Goal: Find specific page/section: Find specific page/section

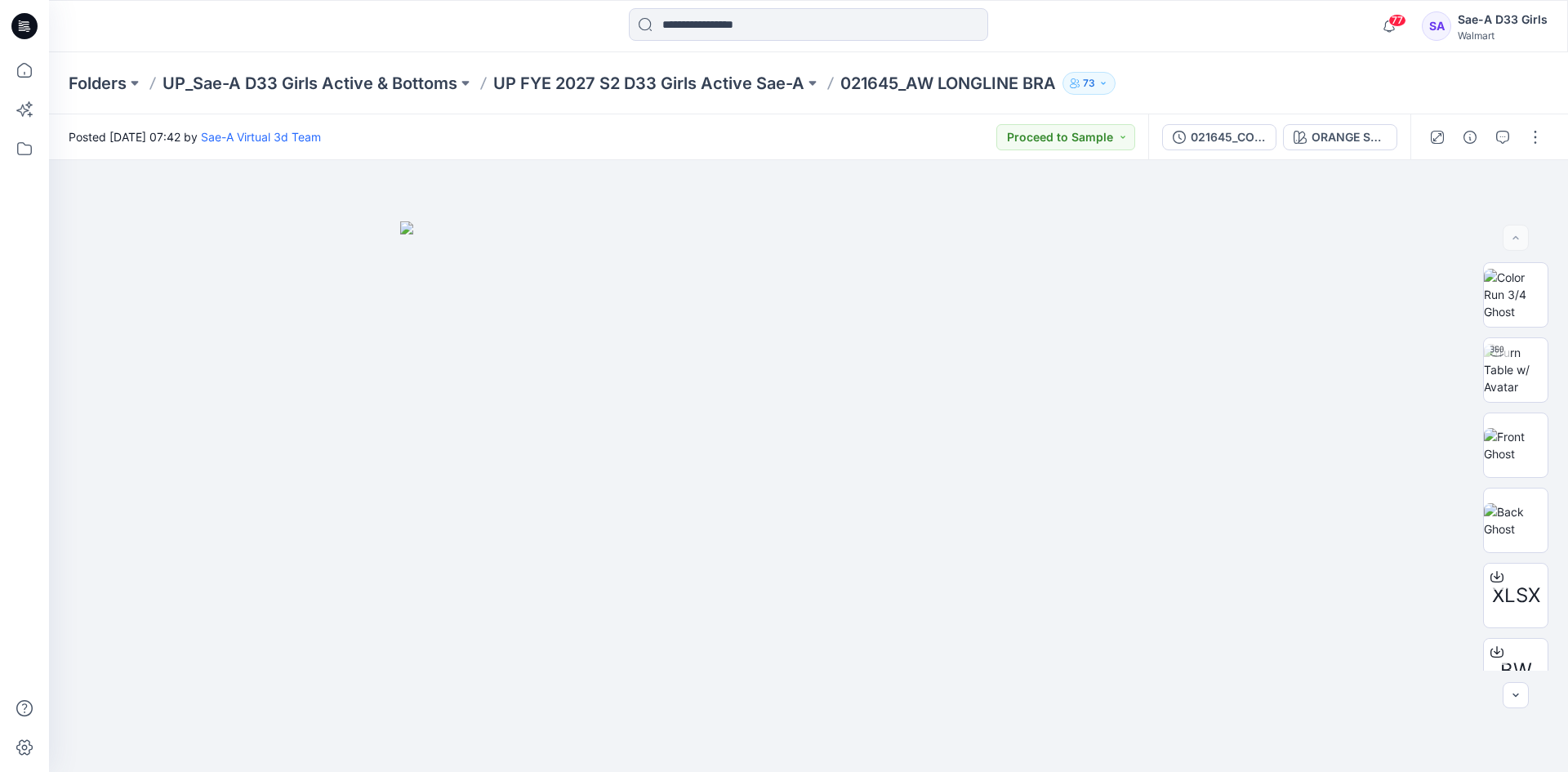
click at [431, 82] on p "UP_Sae-A D33 Girls Active & Bottoms" at bounding box center [309, 83] width 294 height 23
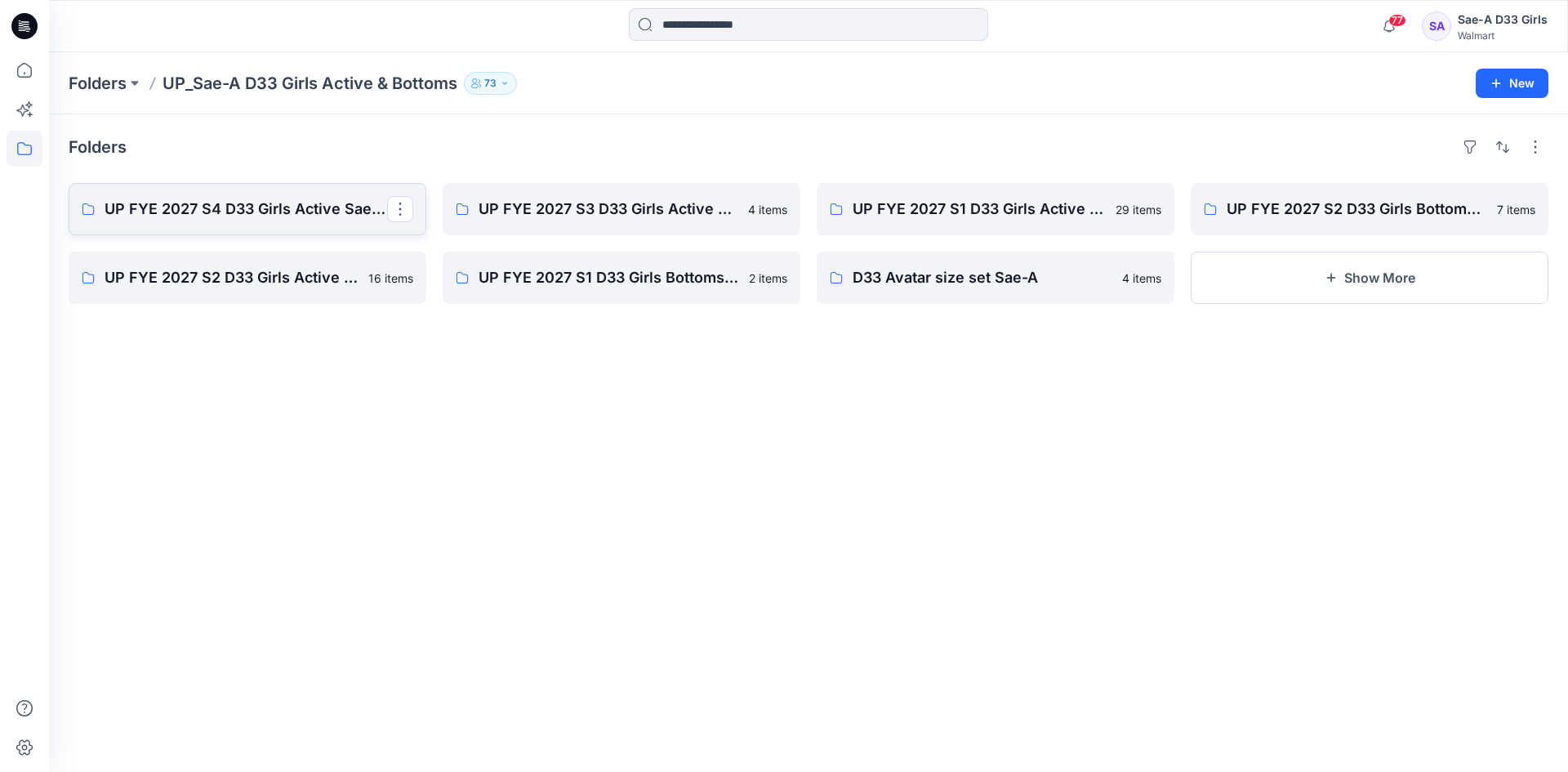
click at [220, 214] on p "UP FYE 2027 S4 D33 Girls Active Sae-A" at bounding box center [245, 209] width 282 height 23
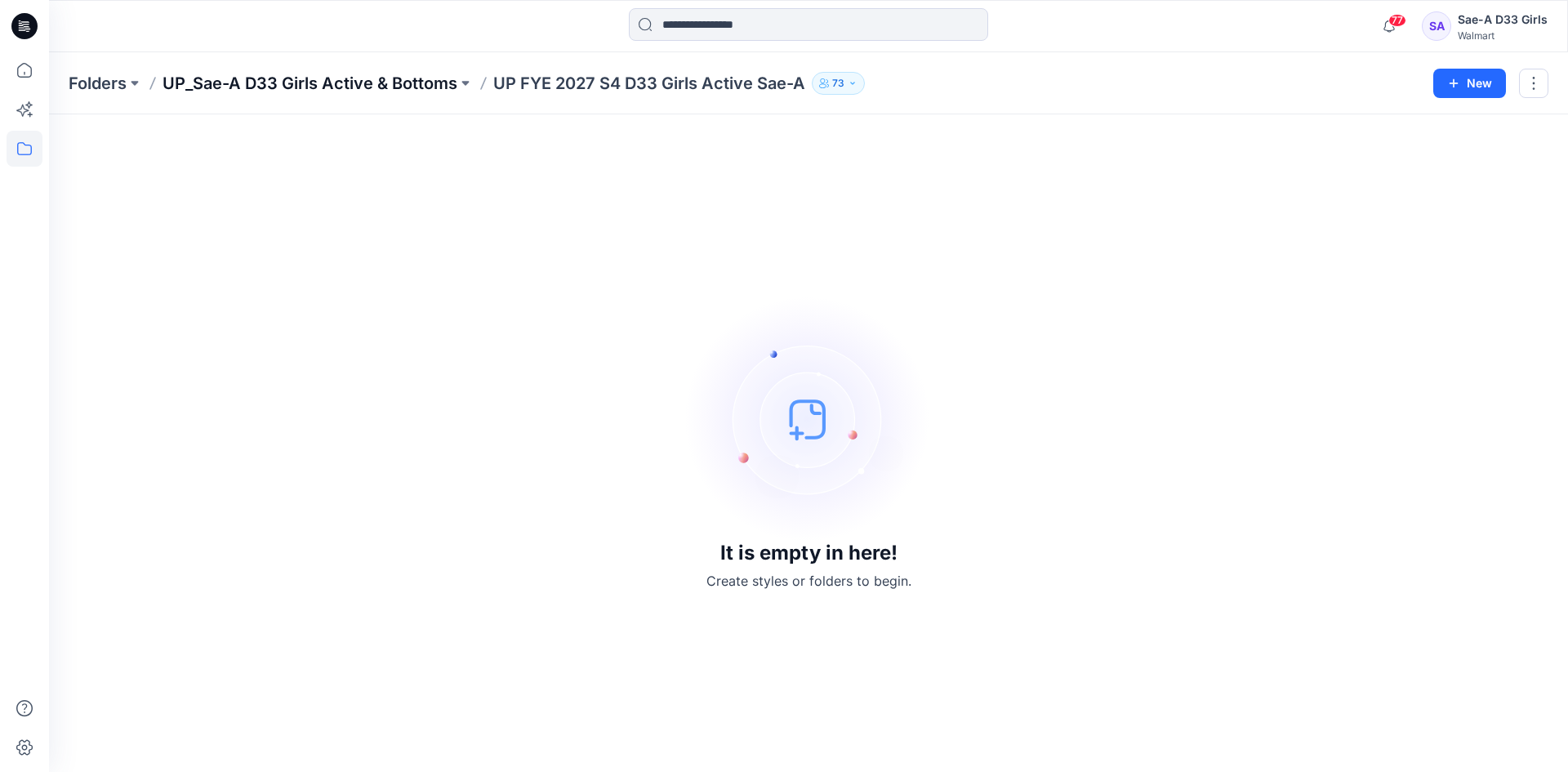
click at [421, 81] on p "UP_Sae-A D33 Girls Active & Bottoms" at bounding box center [309, 83] width 294 height 23
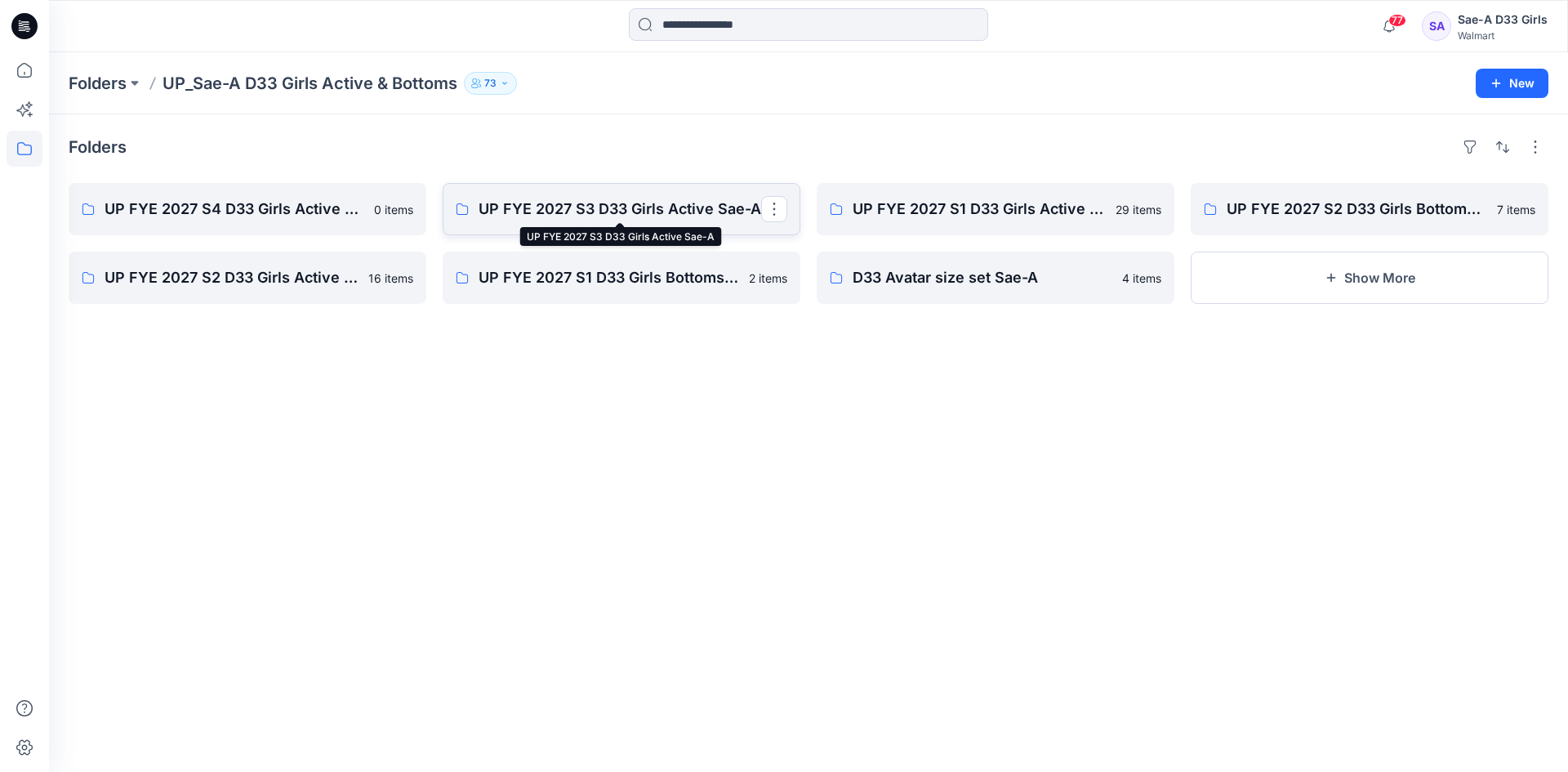
click at [558, 207] on p "UP FYE 2027 S3 D33 Girls Active Sae-A" at bounding box center [620, 209] width 282 height 23
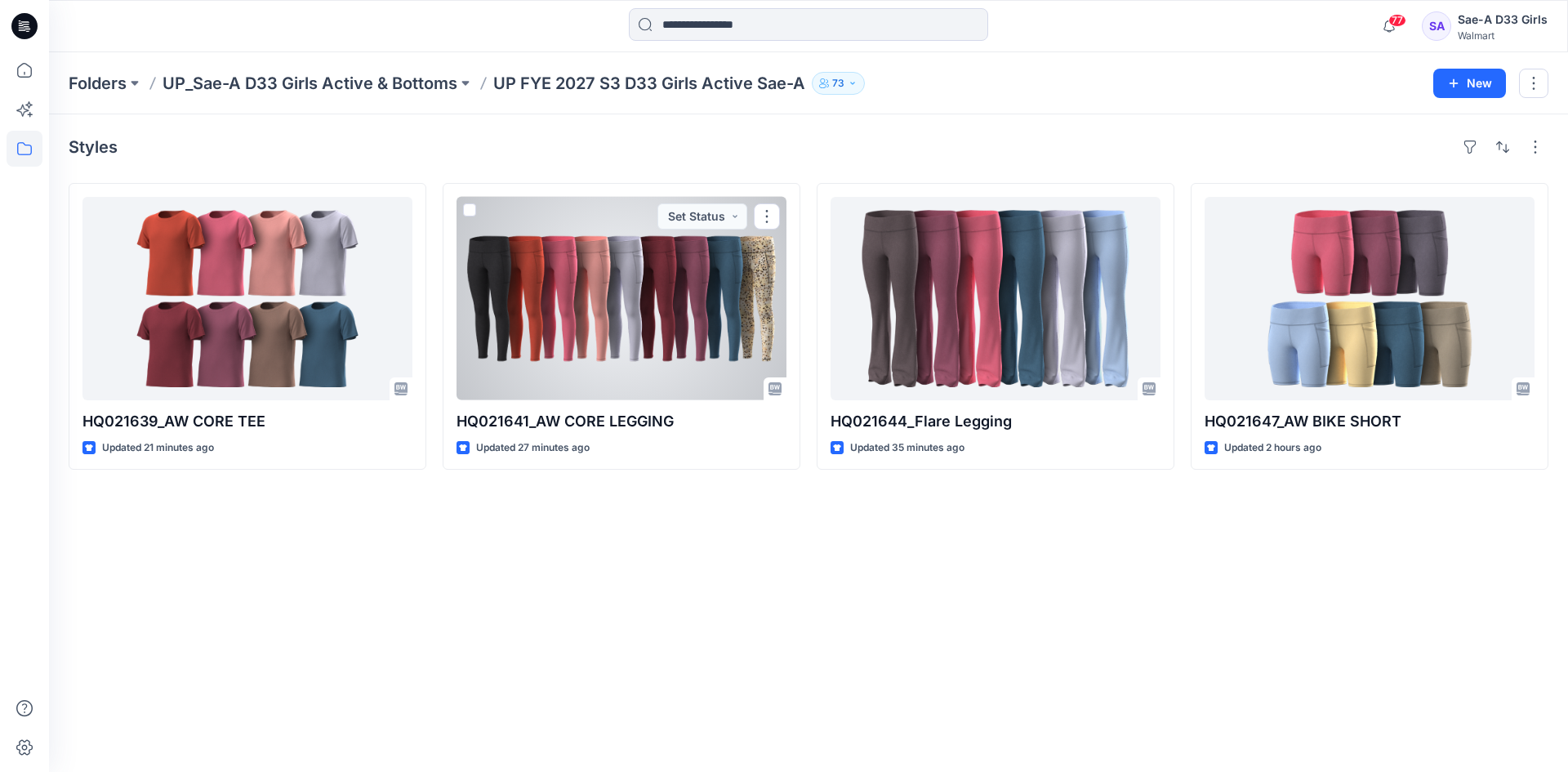
click at [635, 313] on div at bounding box center [621, 298] width 330 height 203
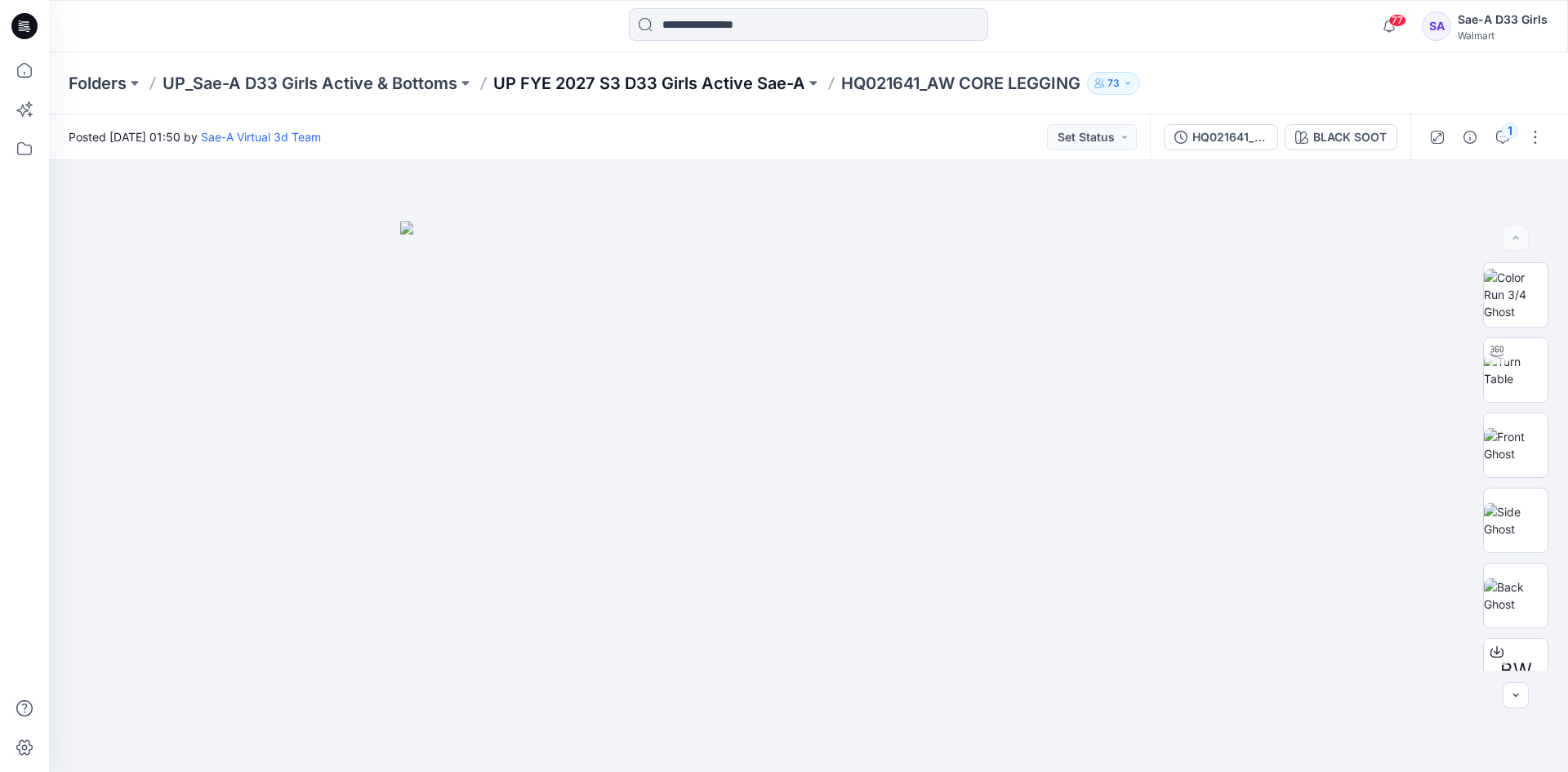
click at [745, 84] on p "UP FYE 2027 S3 D33 Girls Active Sae-A" at bounding box center [649, 83] width 312 height 23
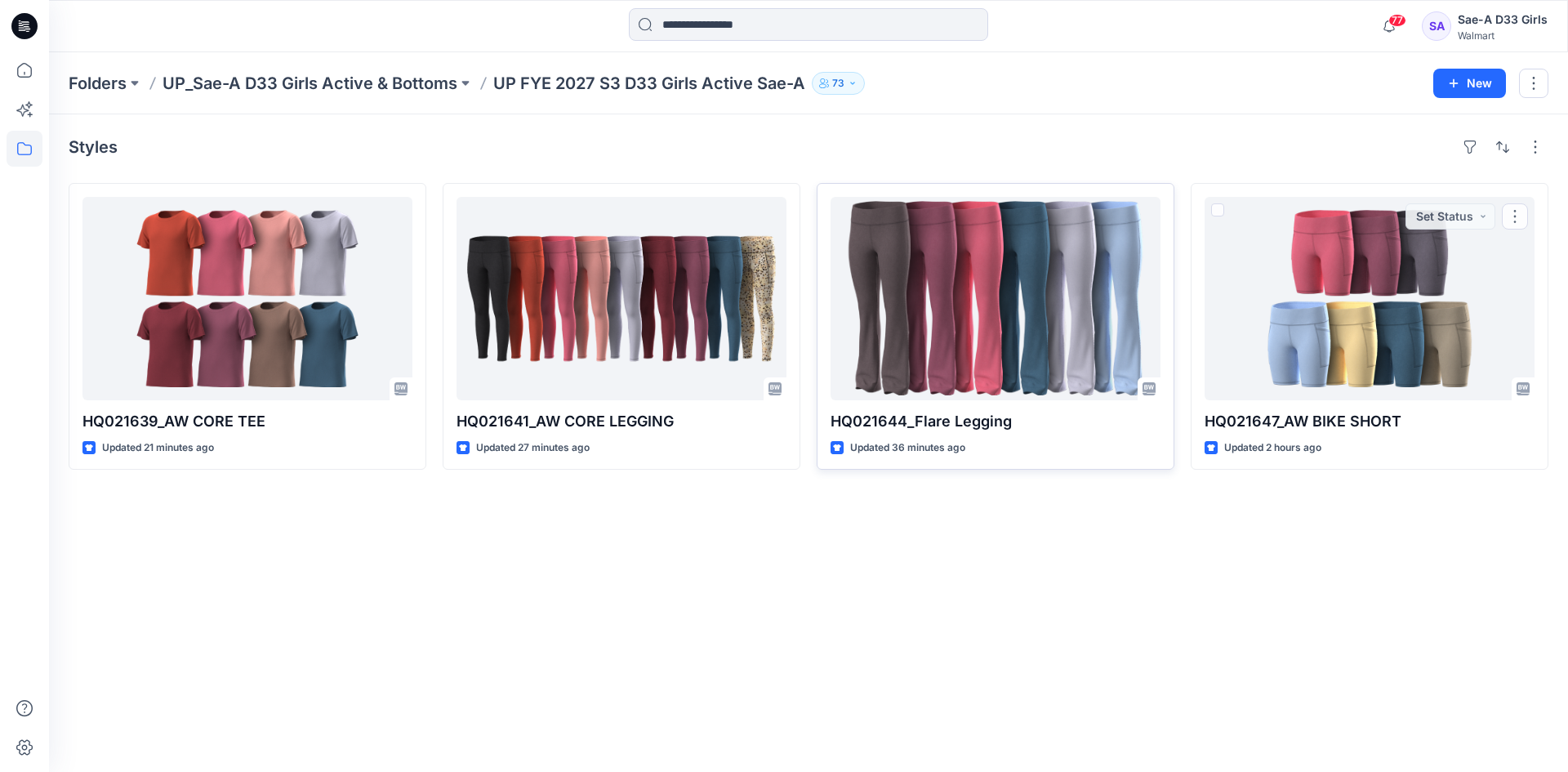
click at [1040, 291] on div at bounding box center [995, 298] width 330 height 203
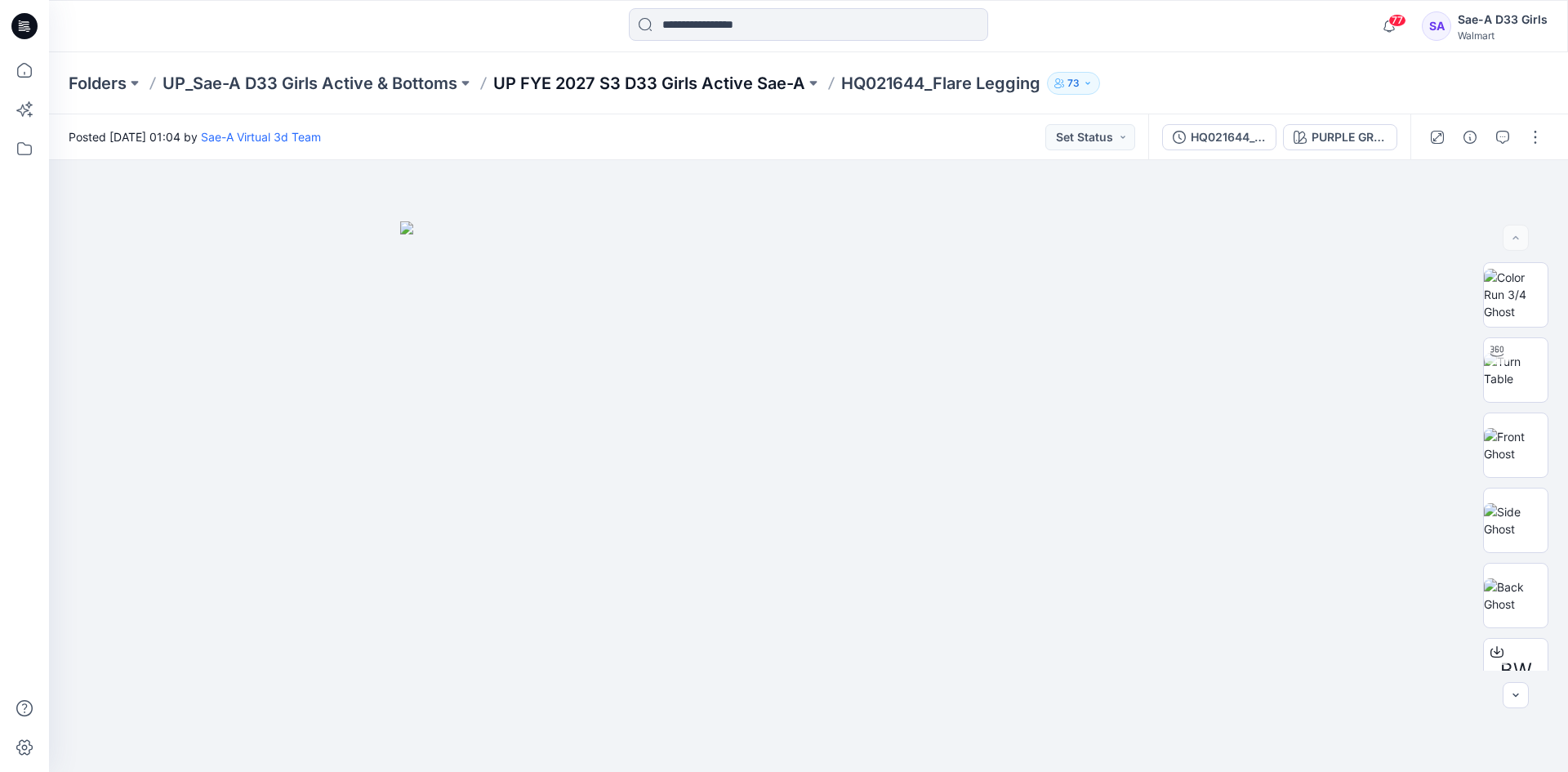
click at [723, 79] on p "UP FYE 2027 S3 D33 Girls Active Sae-A" at bounding box center [649, 83] width 312 height 23
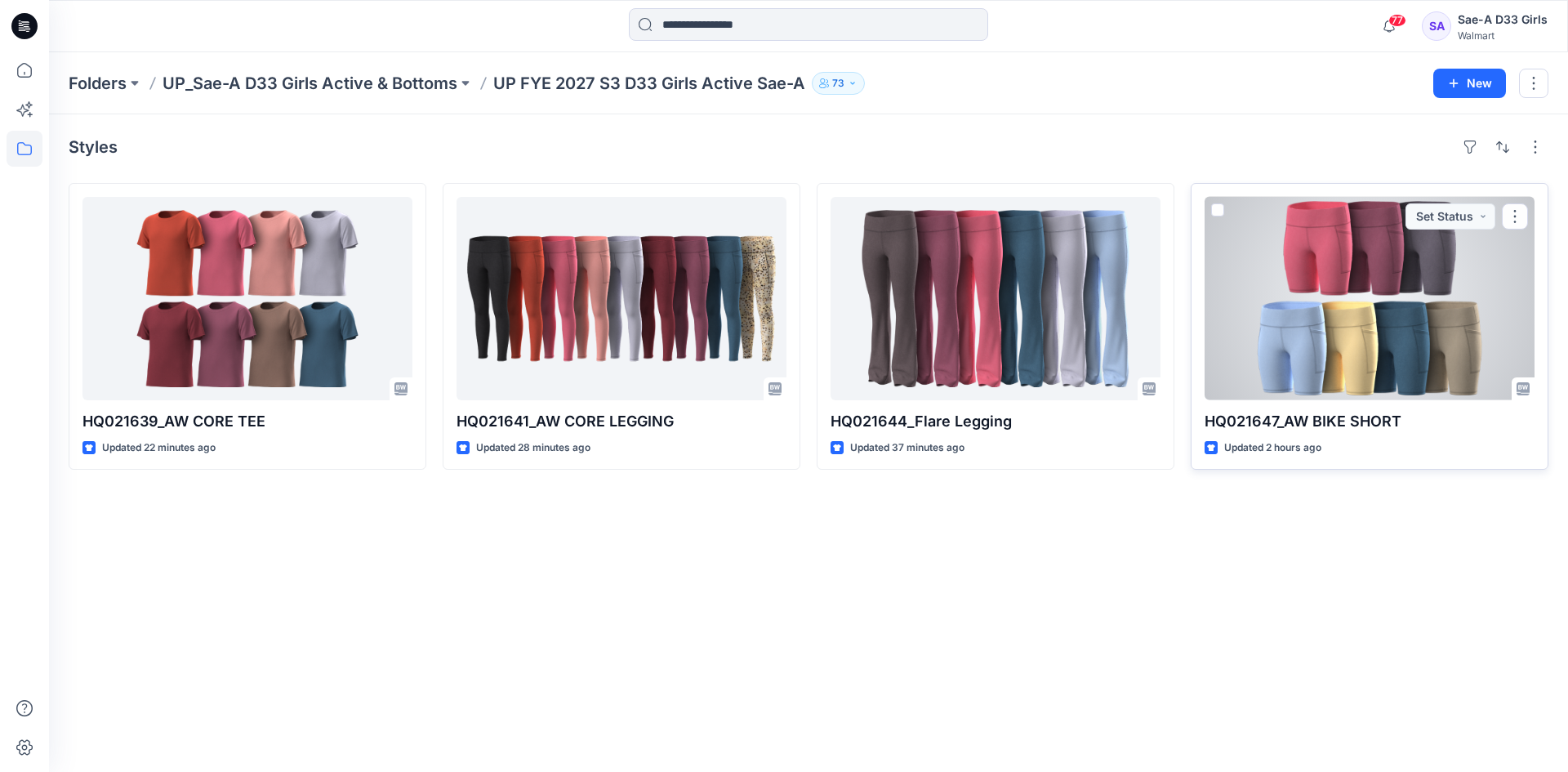
click at [1363, 287] on div at bounding box center [1370, 298] width 330 height 203
